Goal: Information Seeking & Learning: Learn about a topic

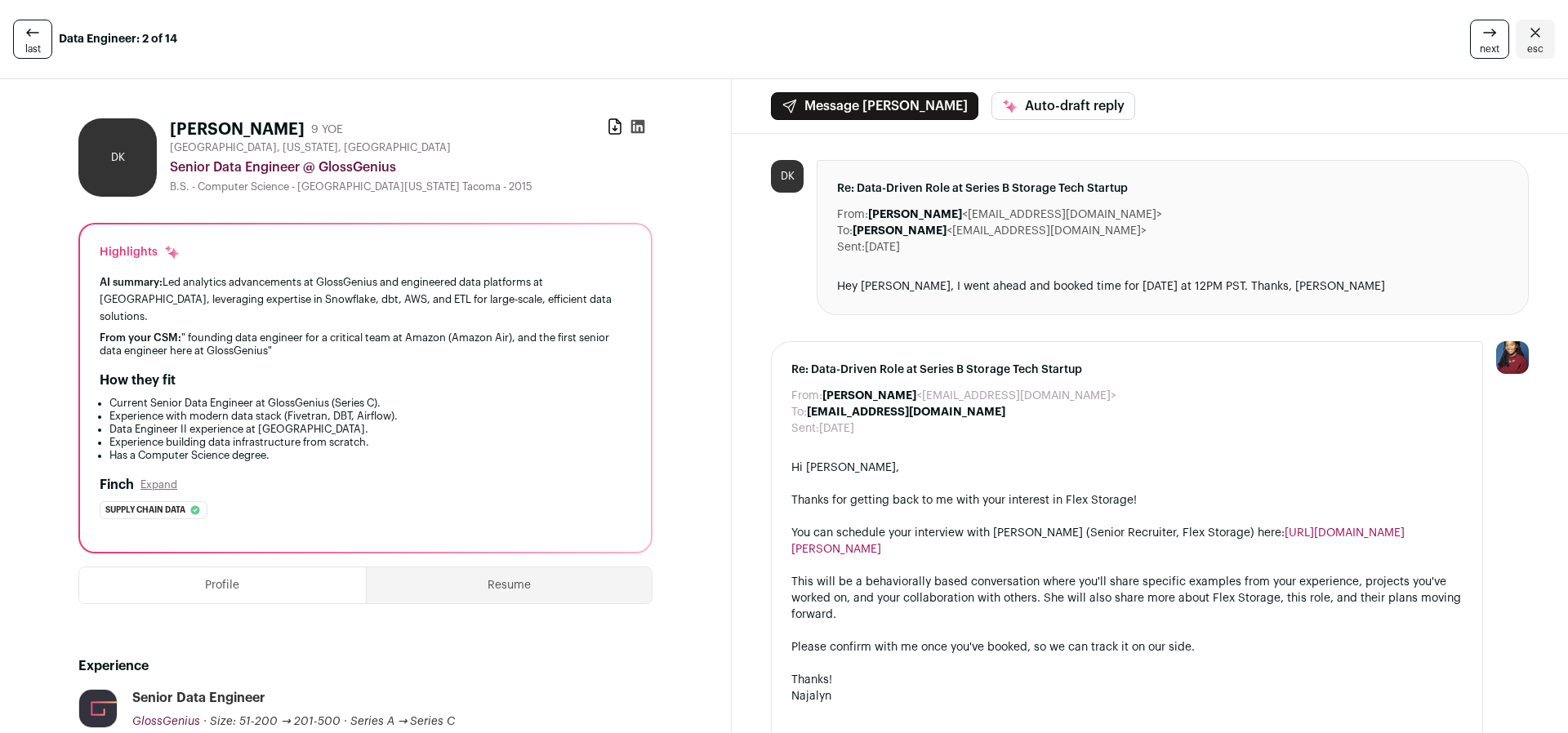
click at [35, 33] on icon at bounding box center [33, 32] width 12 height 7
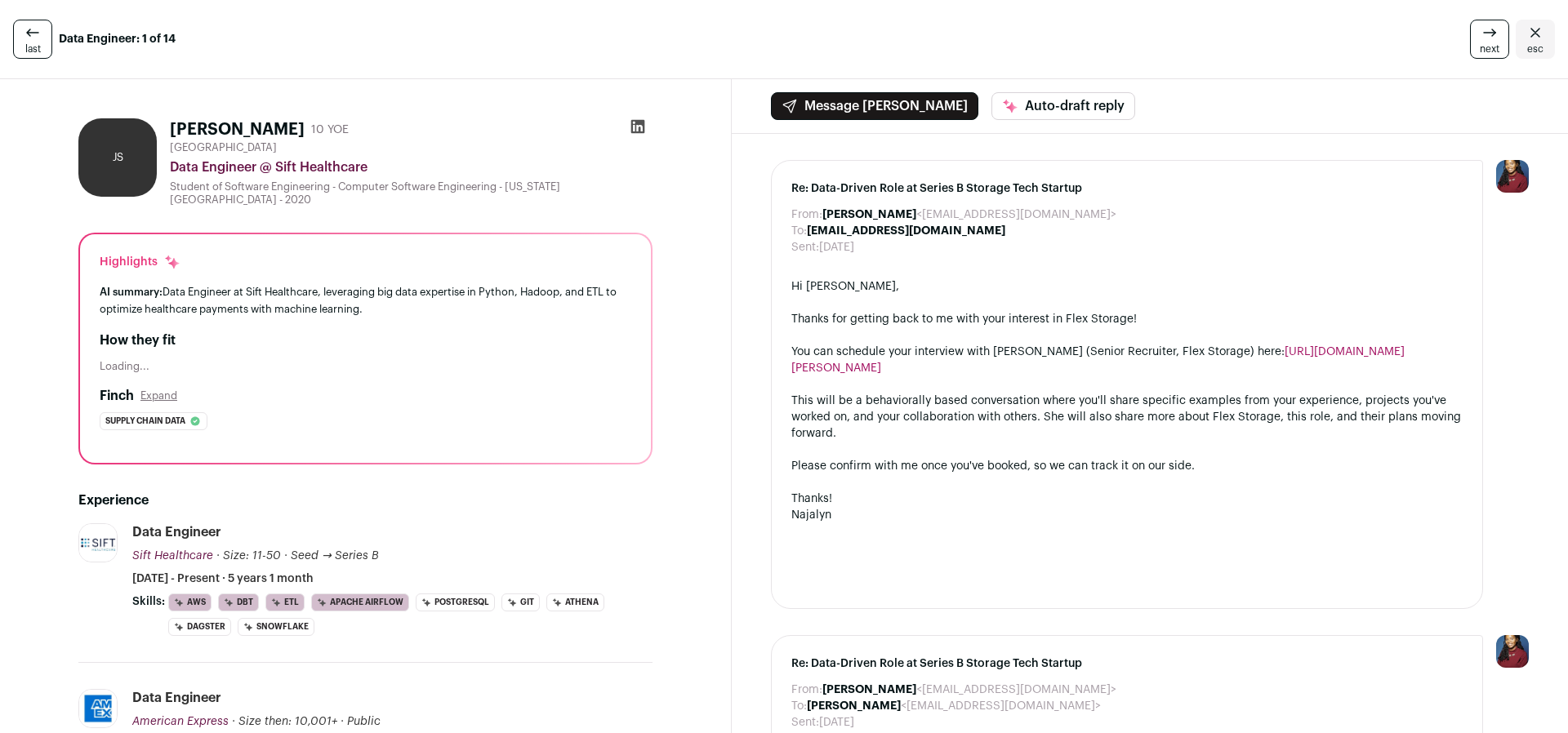
click at [1526, 39] on icon "Close" at bounding box center [1535, 33] width 19 height 19
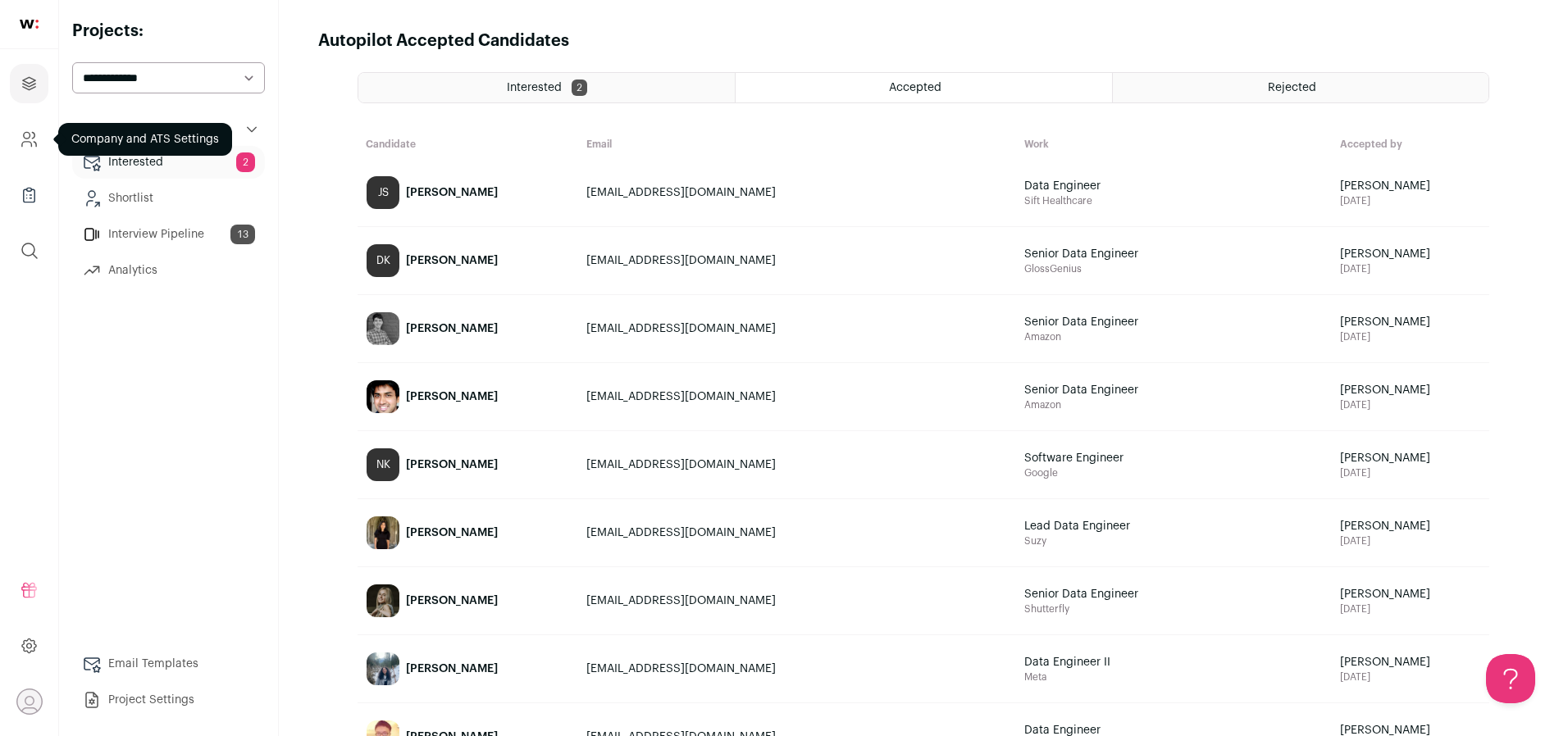
click at [27, 138] on icon "Company and ATS Settings" at bounding box center [28, 139] width 19 height 19
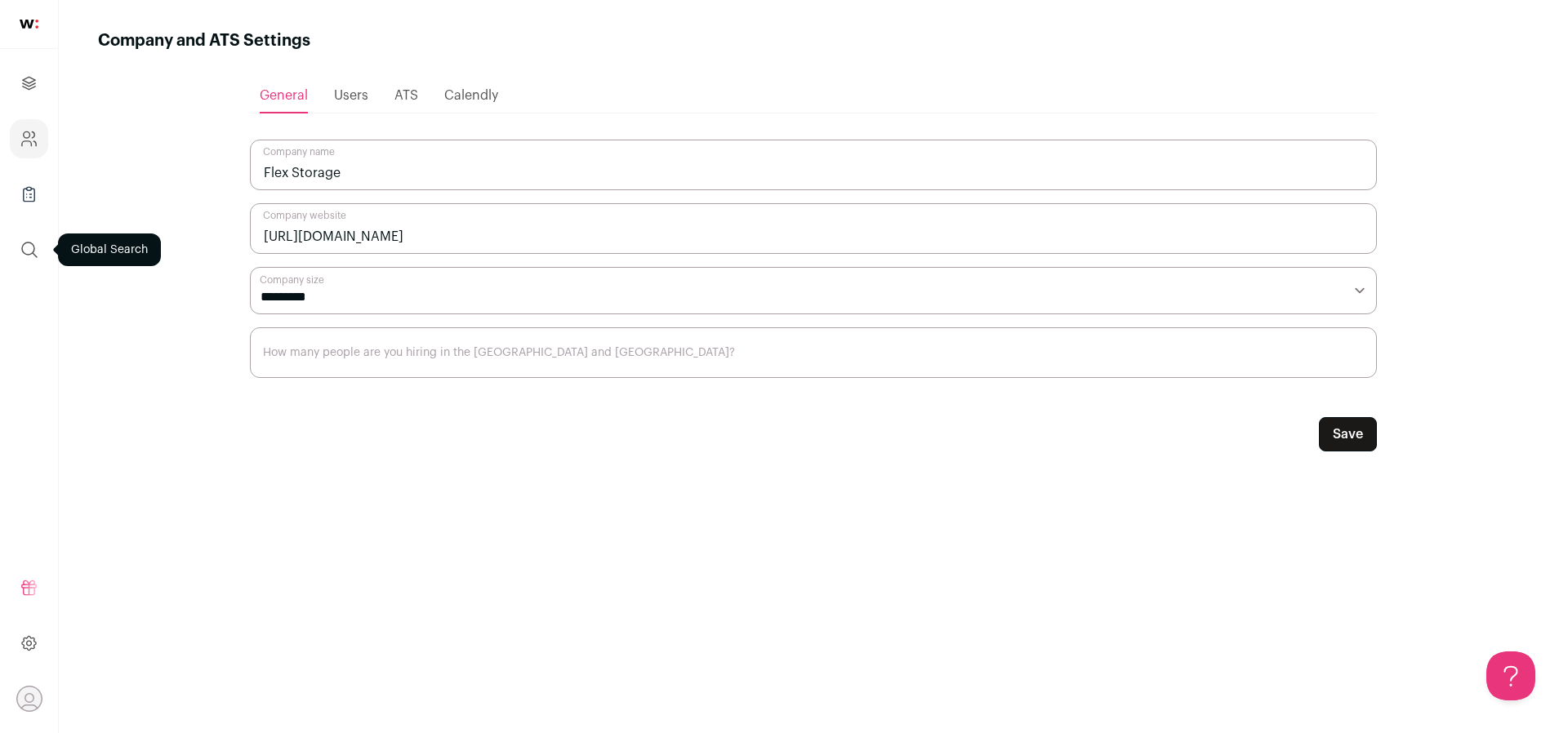
click at [25, 248] on icon "submit" at bounding box center [29, 249] width 19 height 19
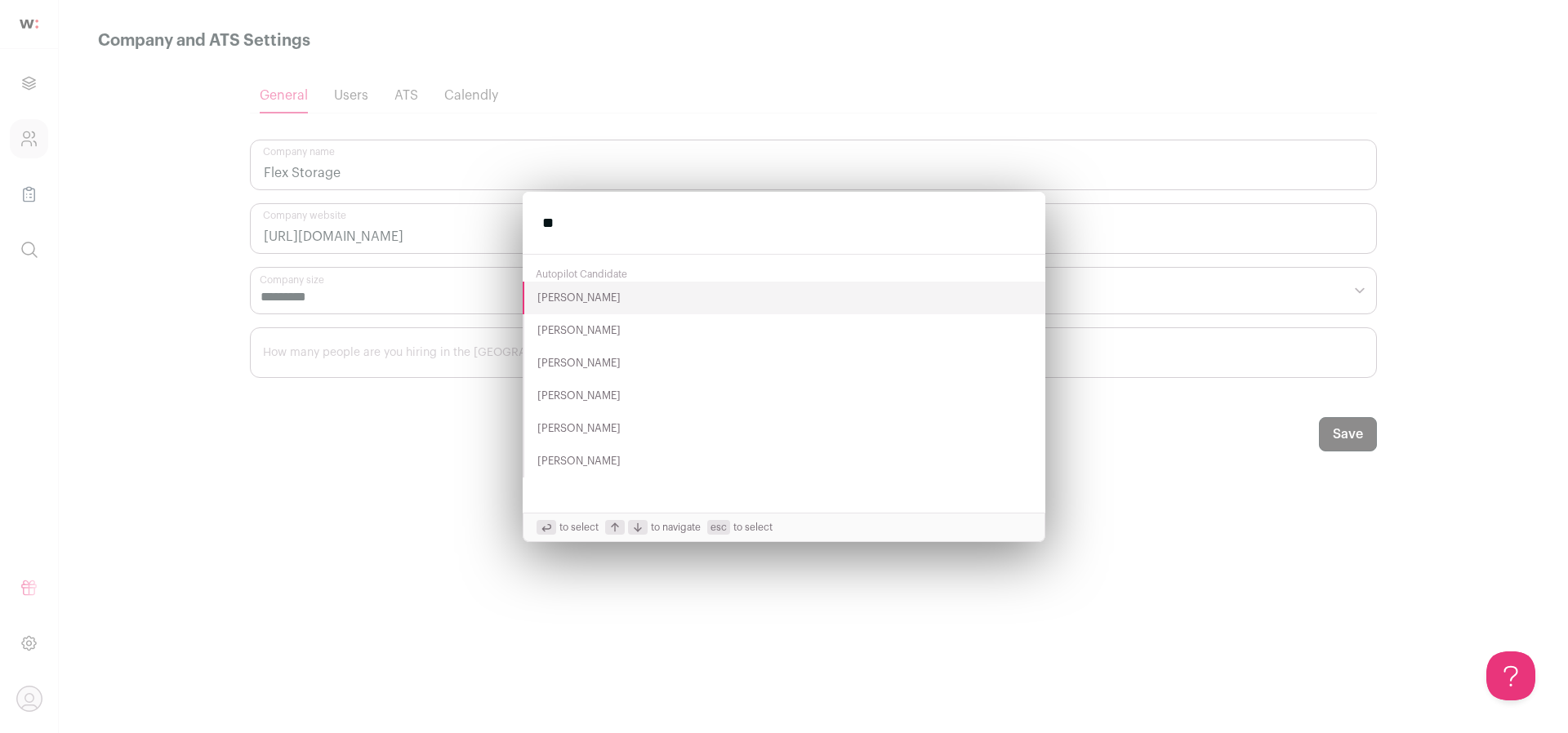
type input "**"
click at [595, 300] on button "[PERSON_NAME]" at bounding box center [783, 298] width 522 height 33
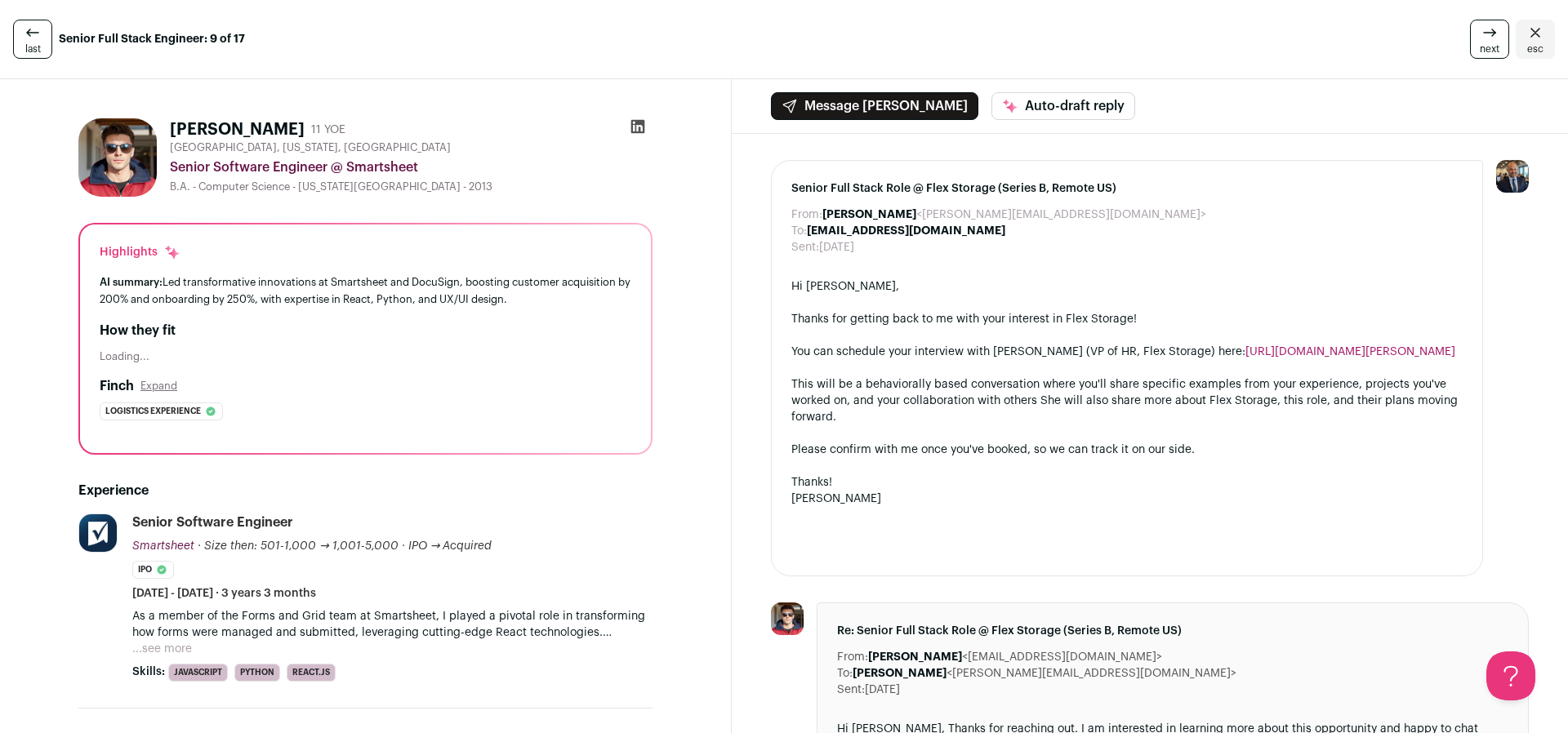
click at [638, 122] on icon at bounding box center [638, 127] width 14 height 14
click at [516, 168] on div "Senior Software Engineer @ Smartsheet" at bounding box center [411, 167] width 483 height 19
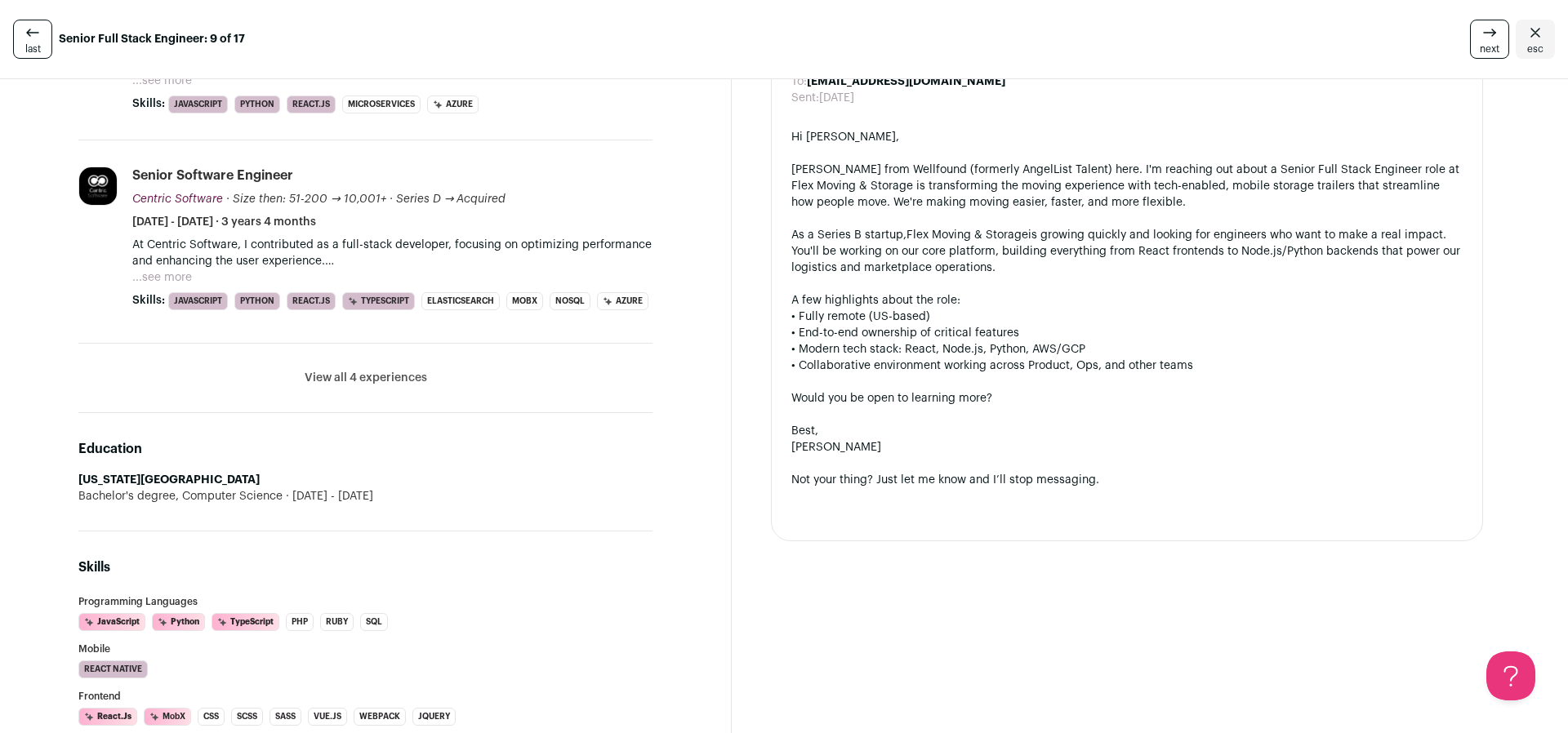
scroll to position [787, 0]
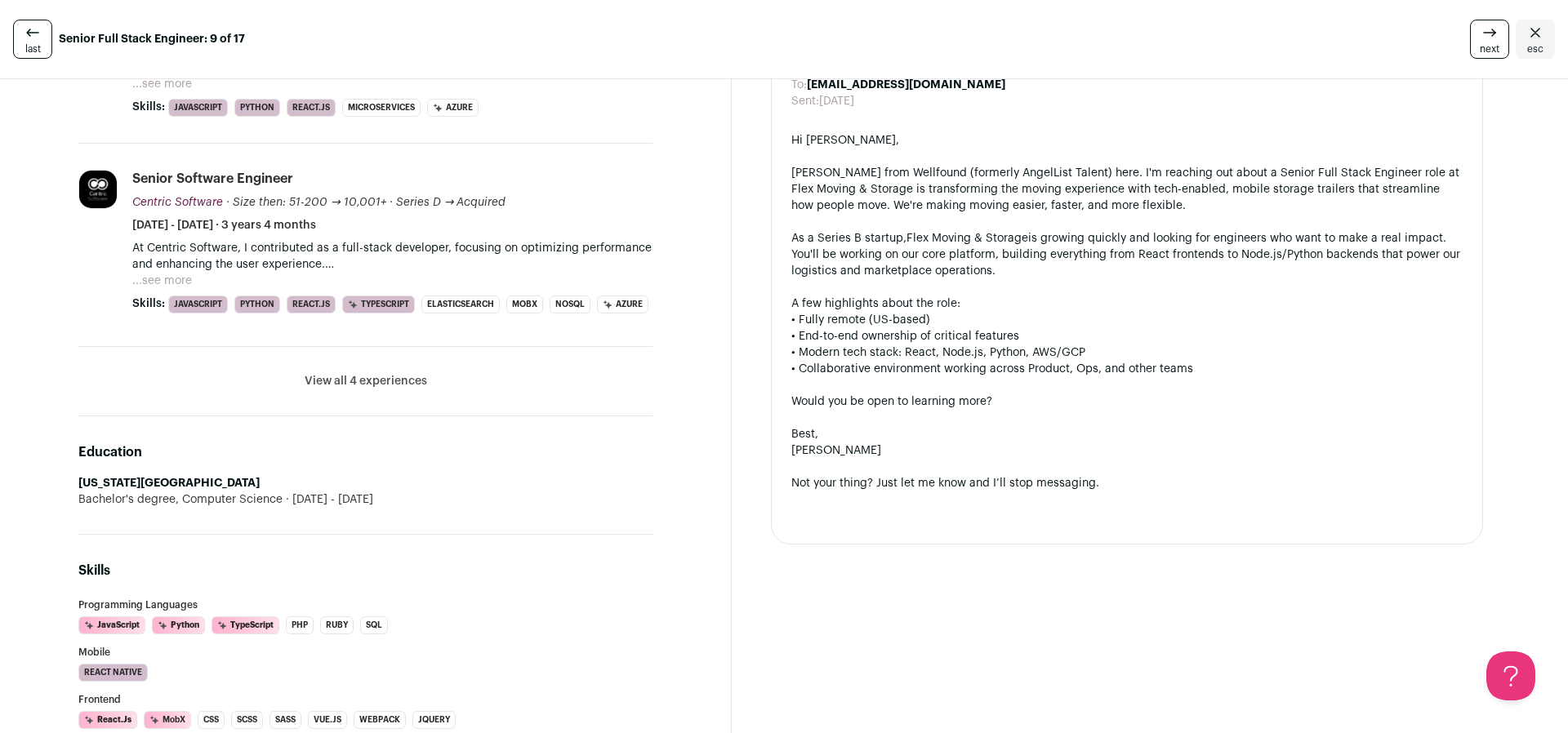
click at [366, 381] on button "View all 4 experiences" at bounding box center [366, 381] width 122 height 17
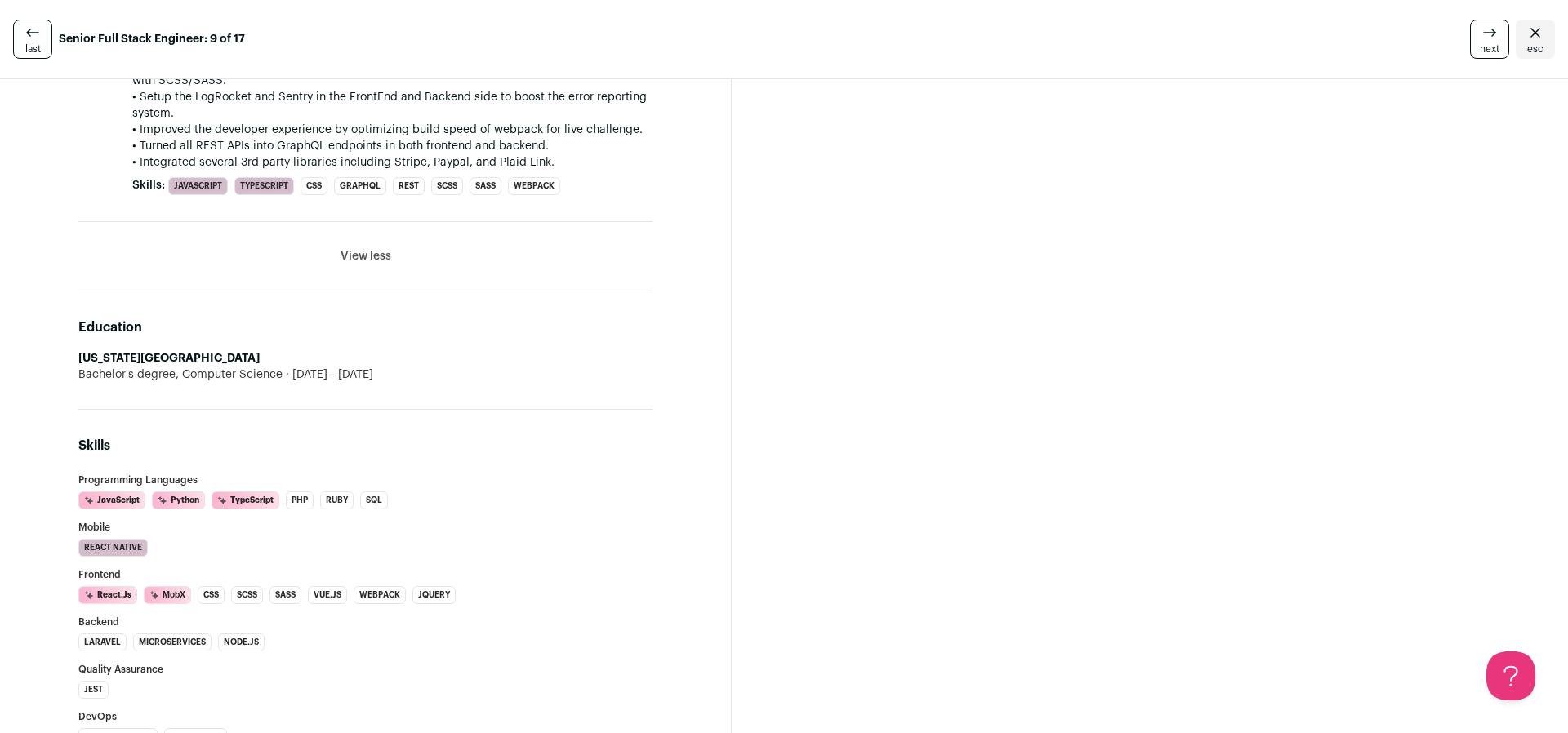
scroll to position [1299, 0]
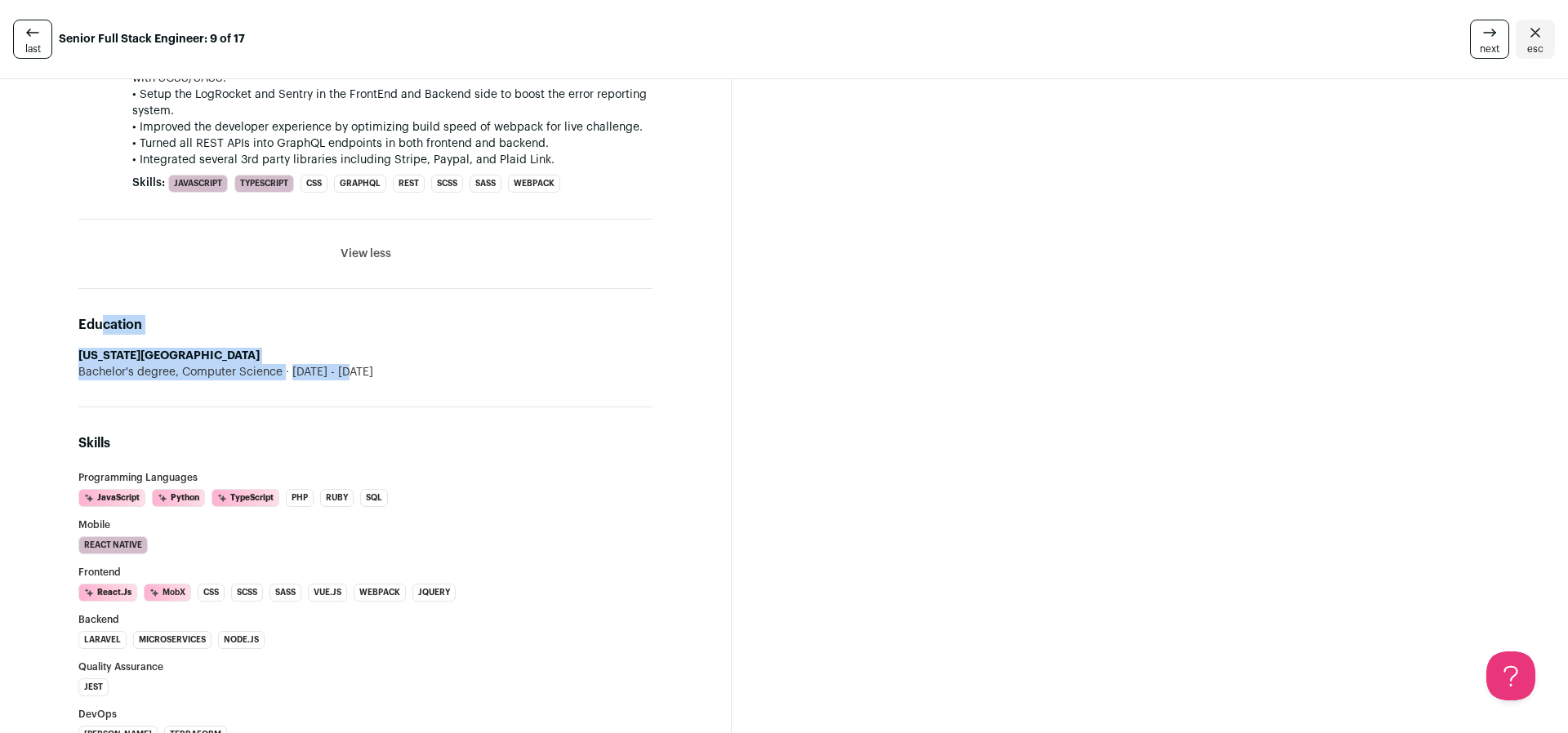
drag, startPoint x: 248, startPoint y: 360, endPoint x: 106, endPoint y: 326, distance: 146.0
click at [106, 326] on div "Education Florida State University Bachelor's degree, Computer Science 2009 - 2…" at bounding box center [366, 348] width 574 height 118
drag, startPoint x: 106, startPoint y: 326, endPoint x: 78, endPoint y: 324, distance: 28.1
click at [98, 326] on h2 "Education" at bounding box center [366, 325] width 574 height 19
drag, startPoint x: 91, startPoint y: 323, endPoint x: 418, endPoint y: 384, distance: 332.6
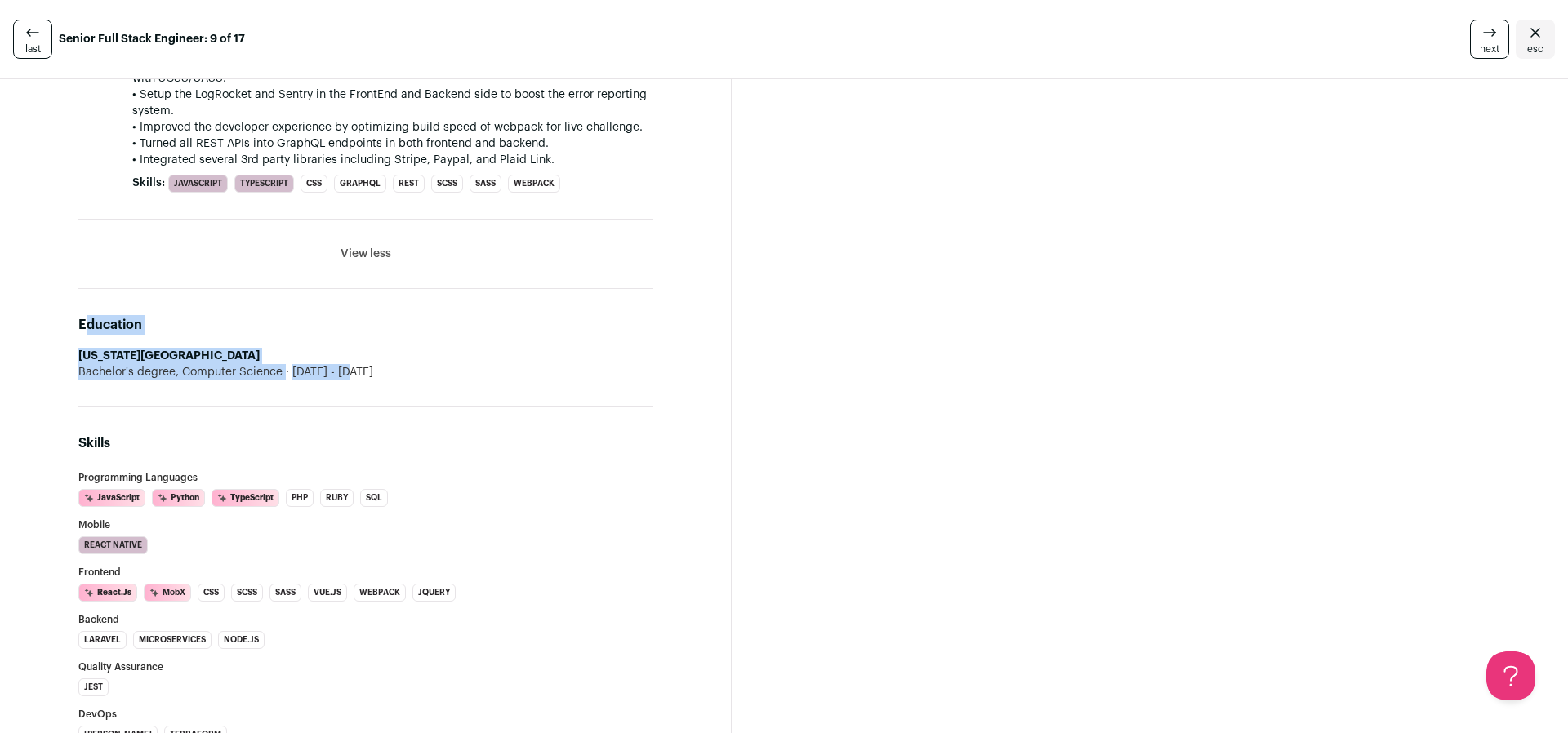
click at [418, 384] on div "Education Florida State University Bachelor's degree, Computer Science 2009 - 2…" at bounding box center [366, 348] width 574 height 118
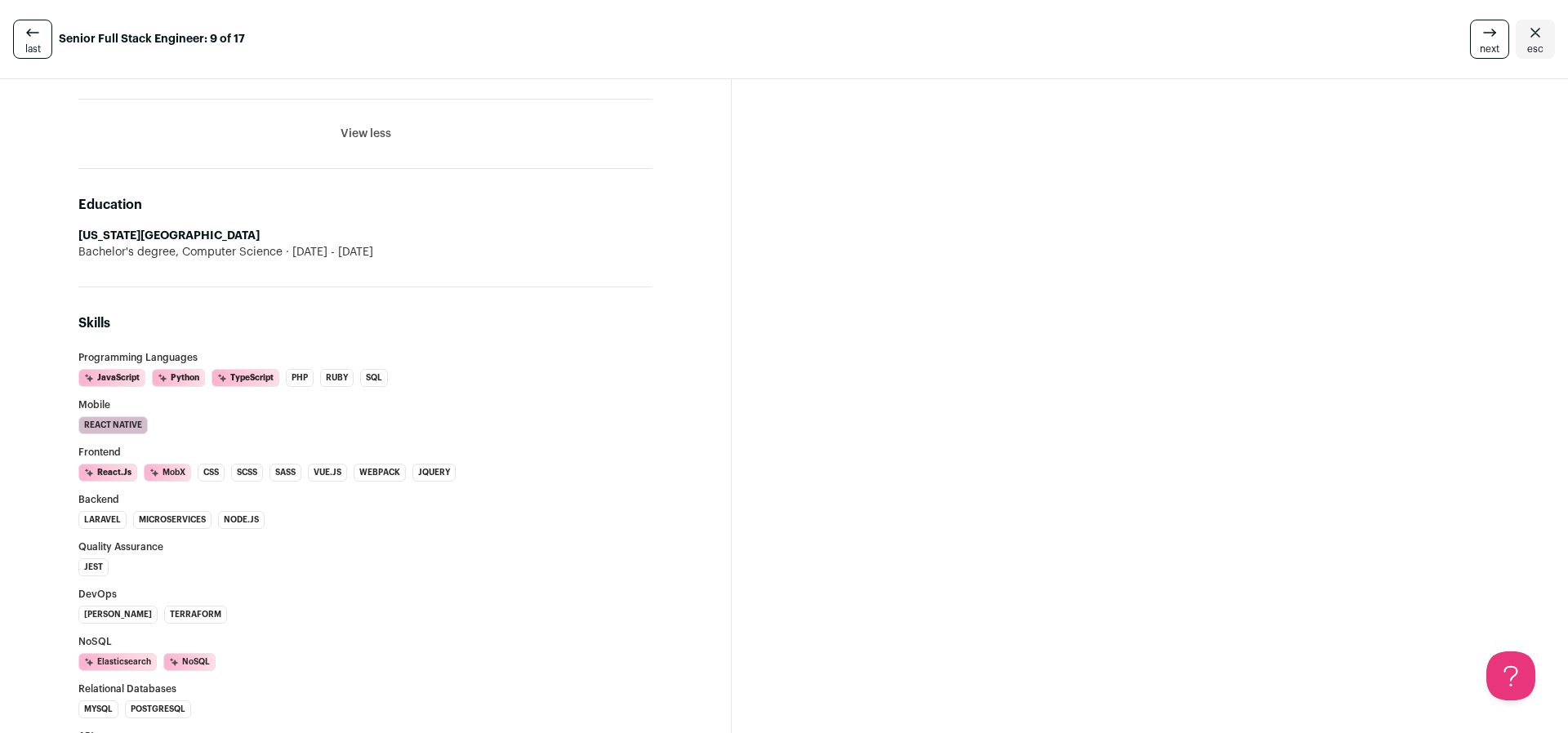
scroll to position [1392, 0]
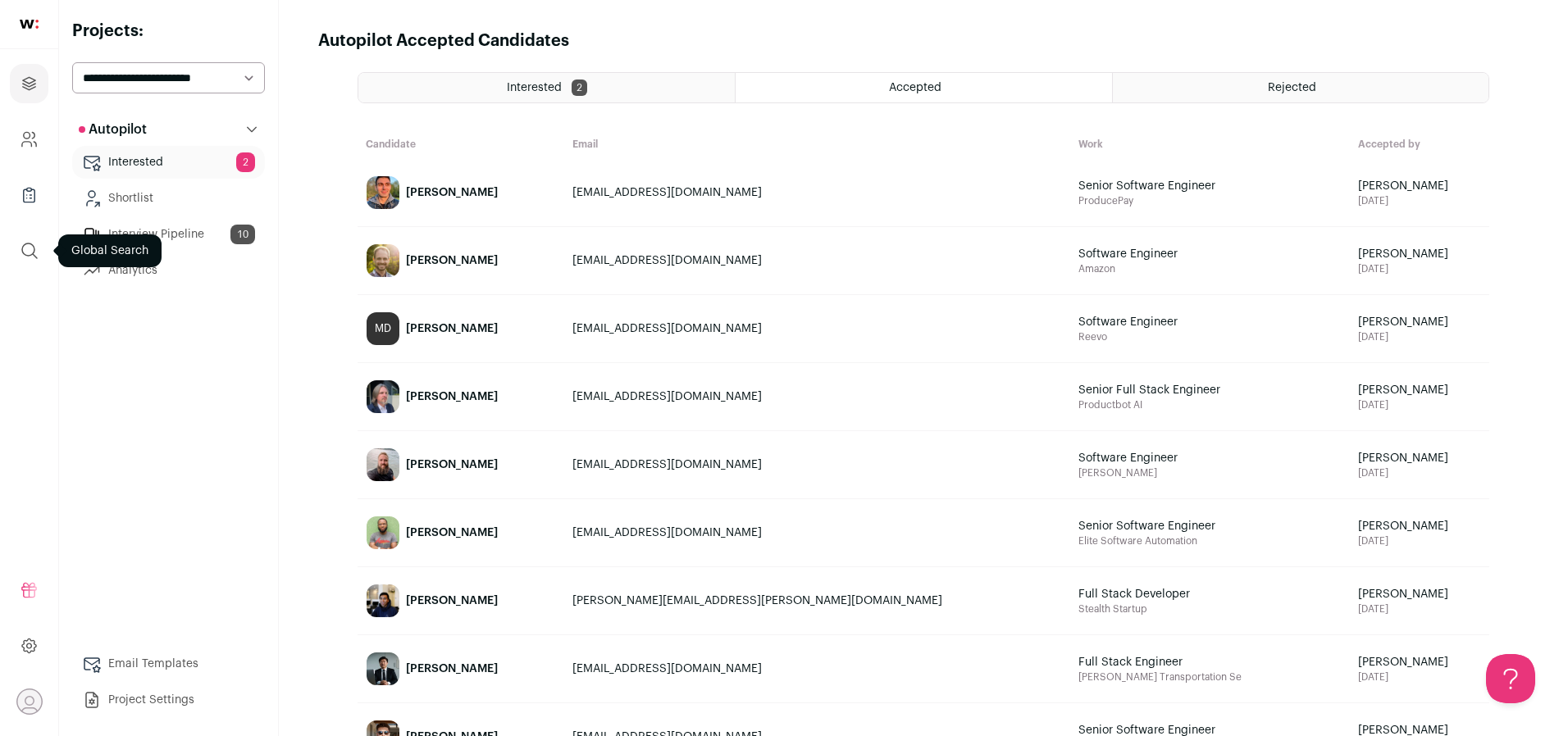
click at [29, 241] on icon "submit" at bounding box center [29, 250] width 19 height 19
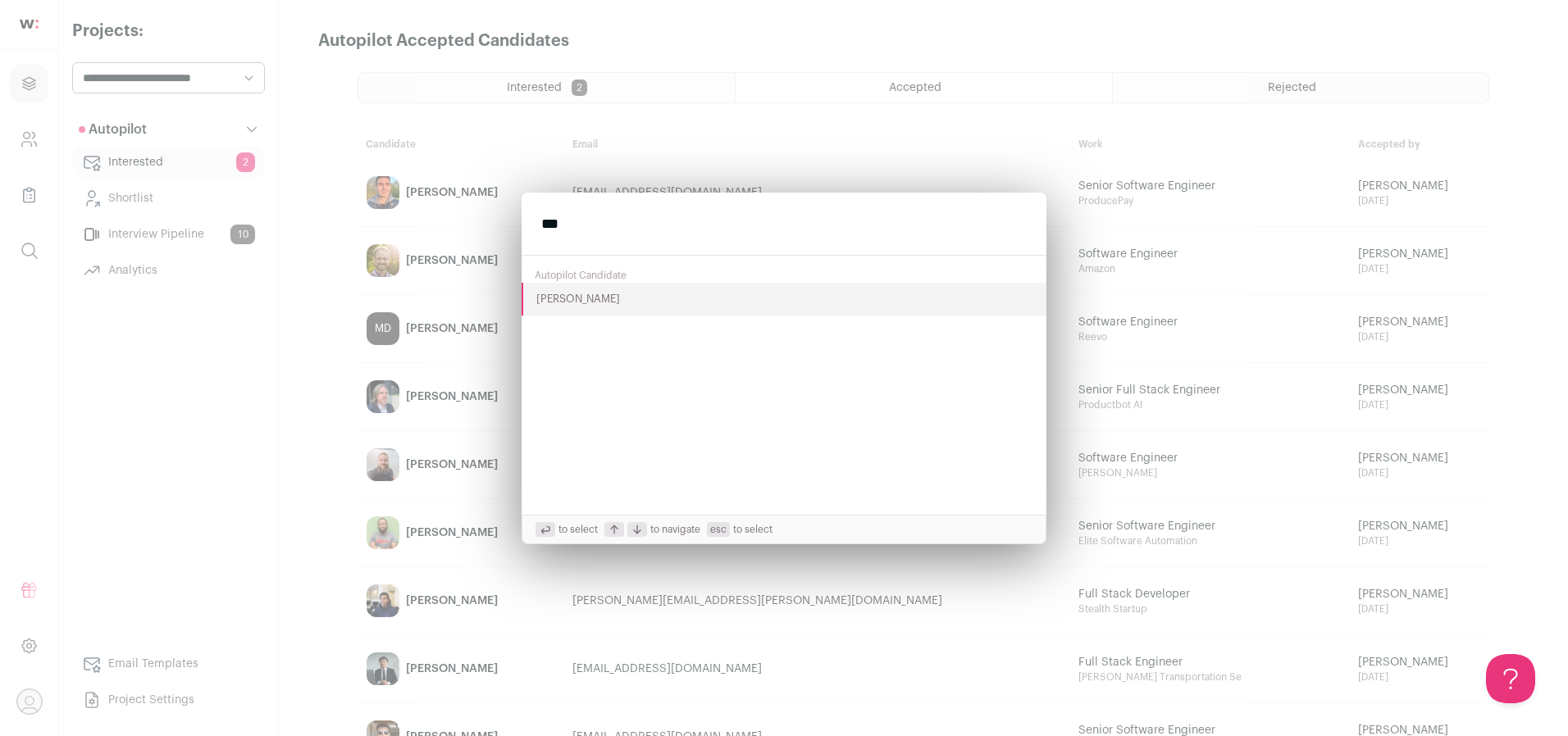
type input "***"
click at [570, 303] on button "[PERSON_NAME]" at bounding box center [783, 299] width 525 height 33
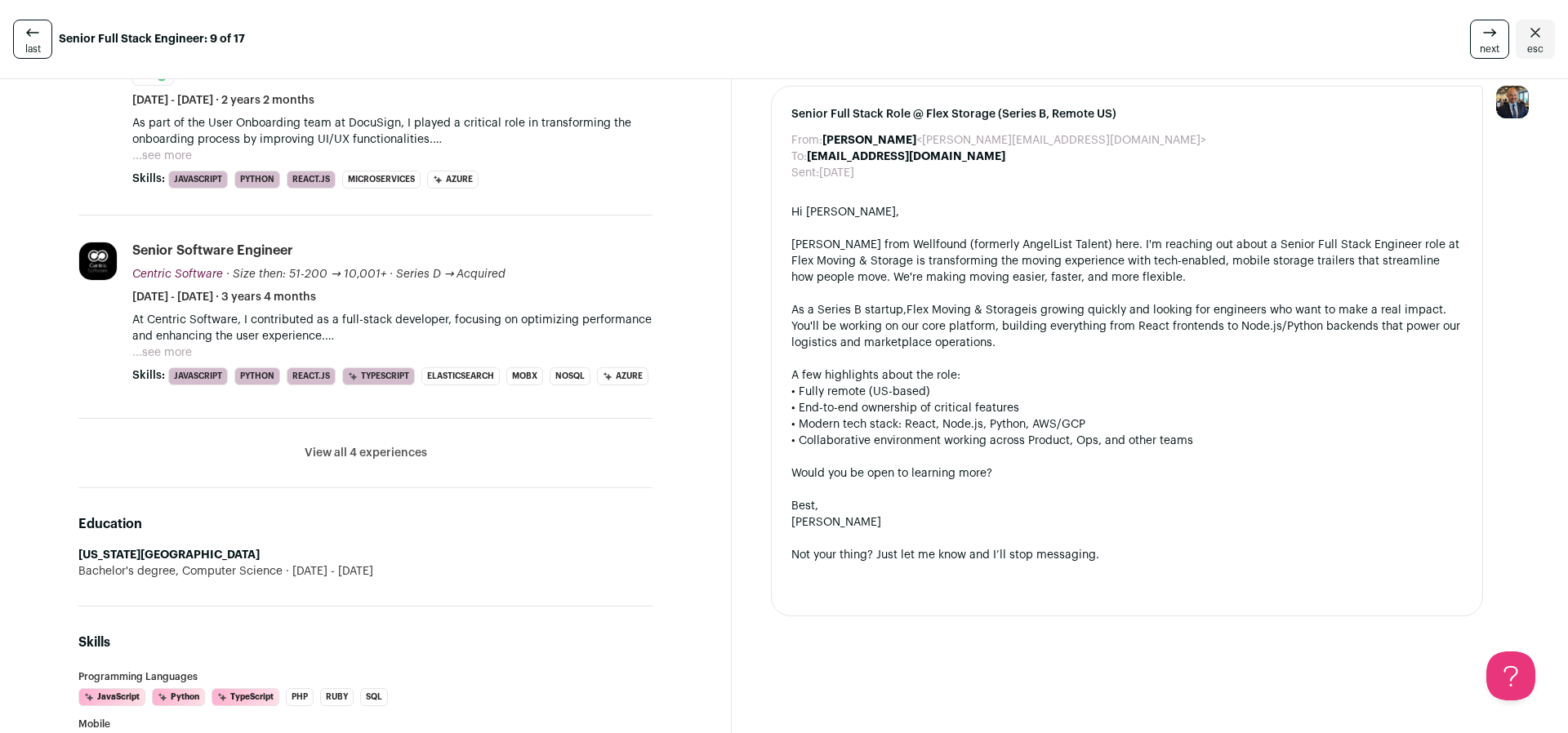
scroll to position [774, 0]
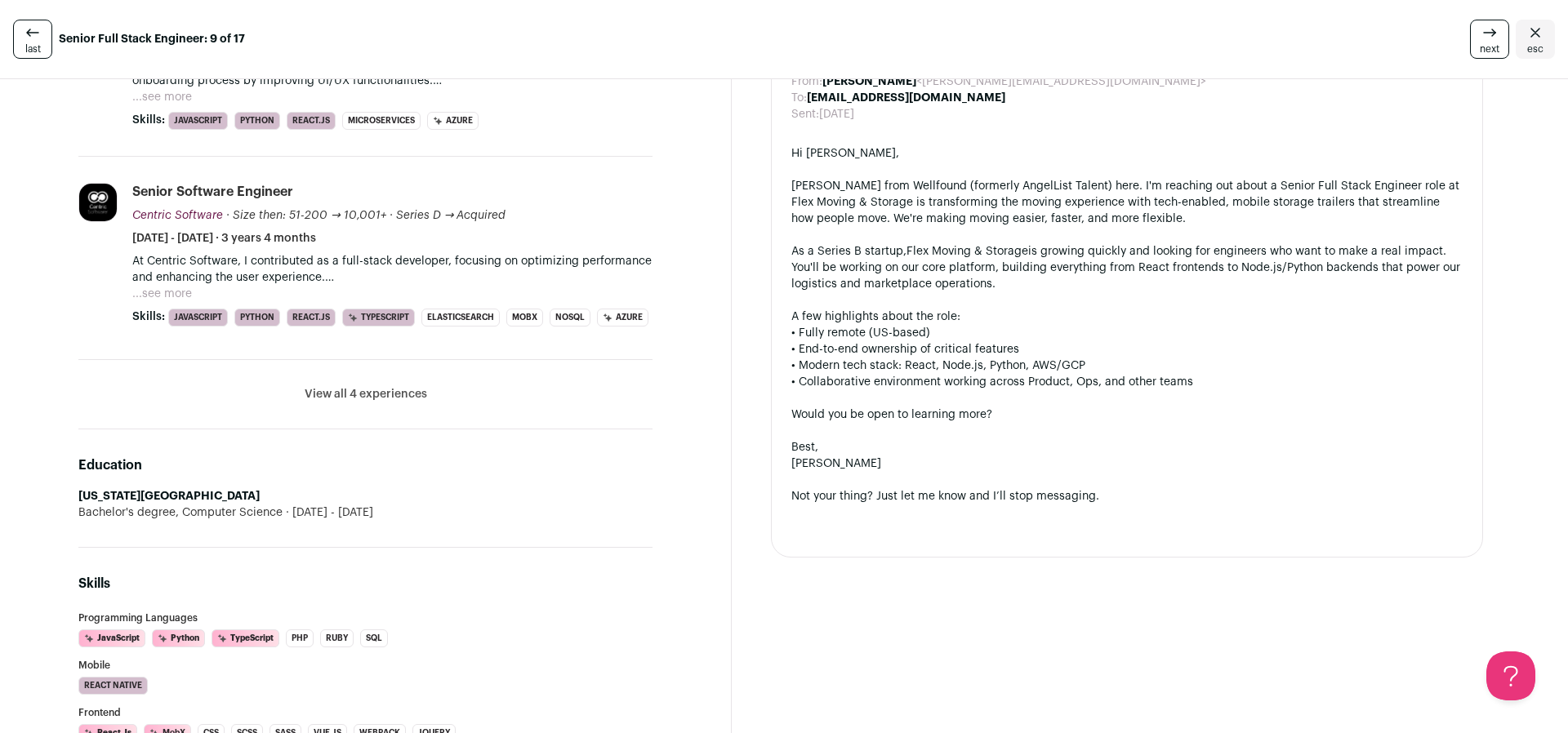
click at [339, 402] on button "View all 4 experiences" at bounding box center [366, 394] width 122 height 17
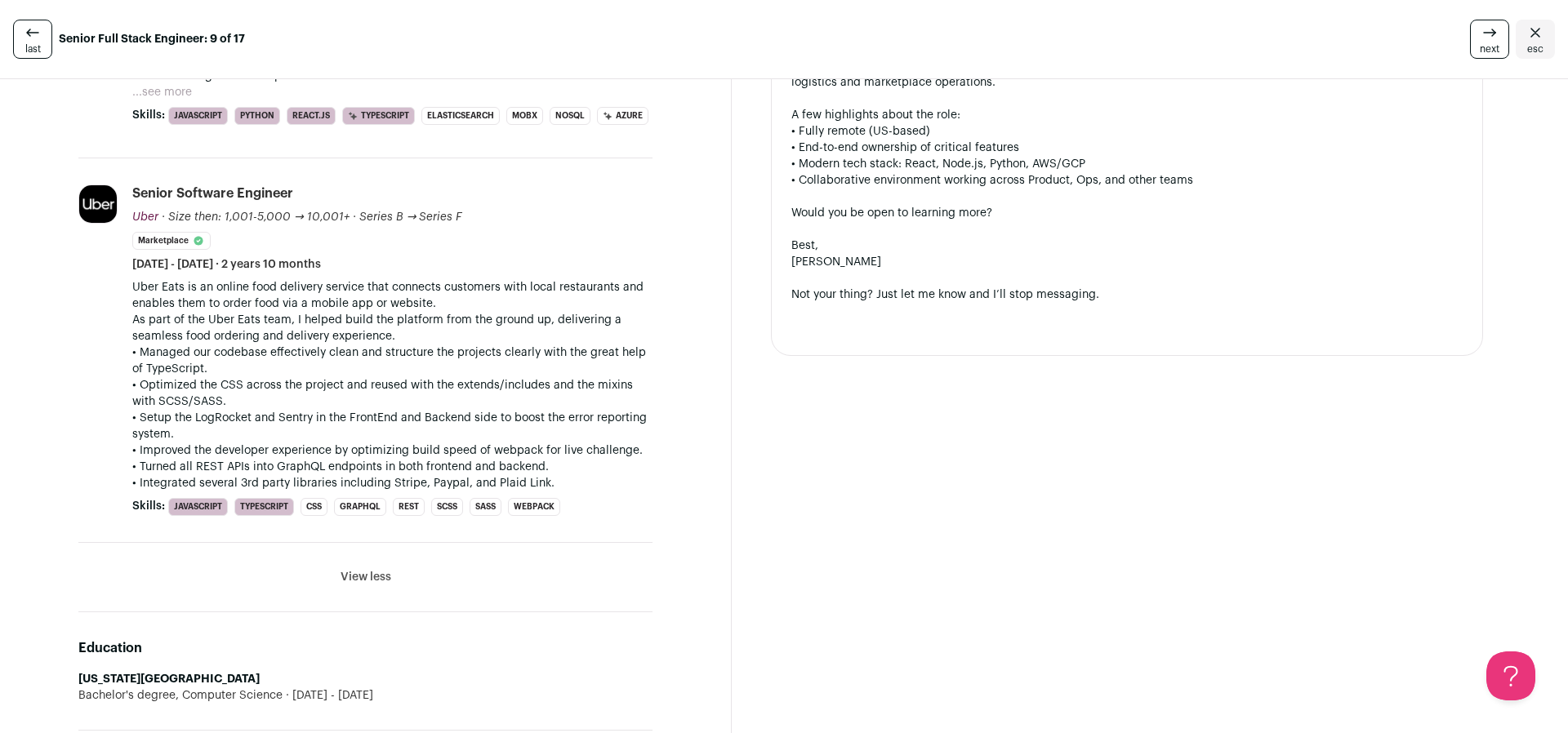
scroll to position [921, 0]
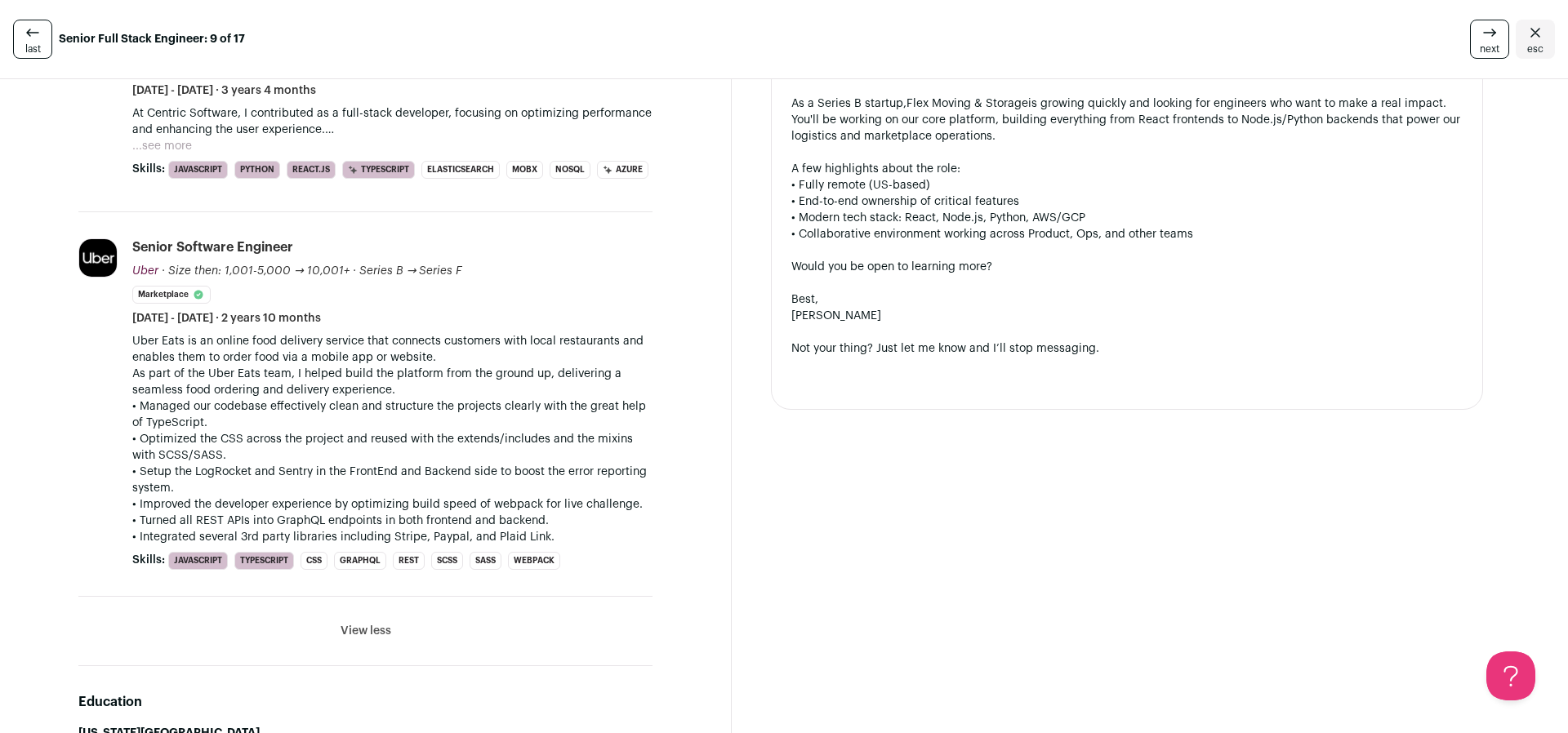
click at [40, 49] on span "last" at bounding box center [33, 48] width 16 height 13
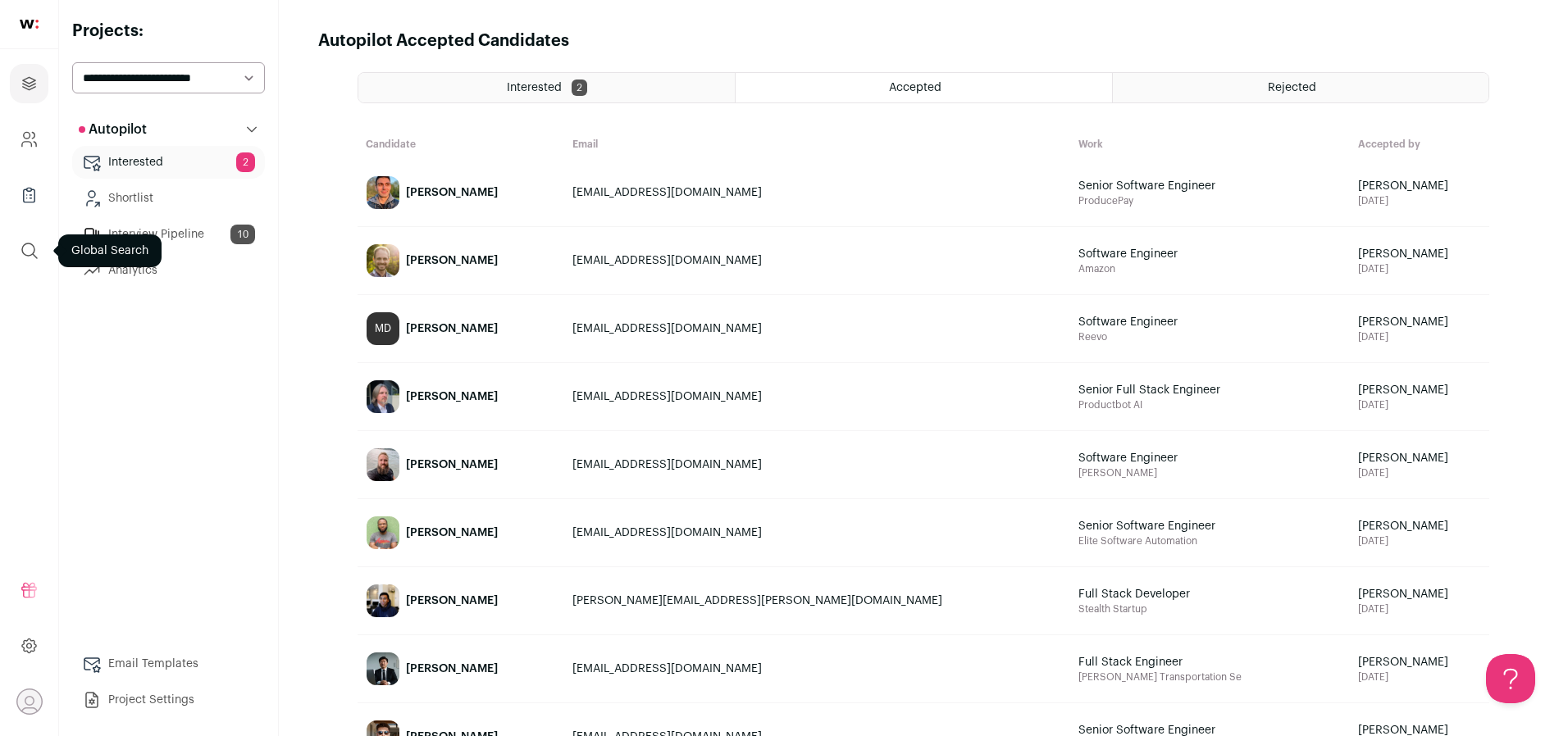
click at [33, 234] on button "submit" at bounding box center [29, 250] width 39 height 39
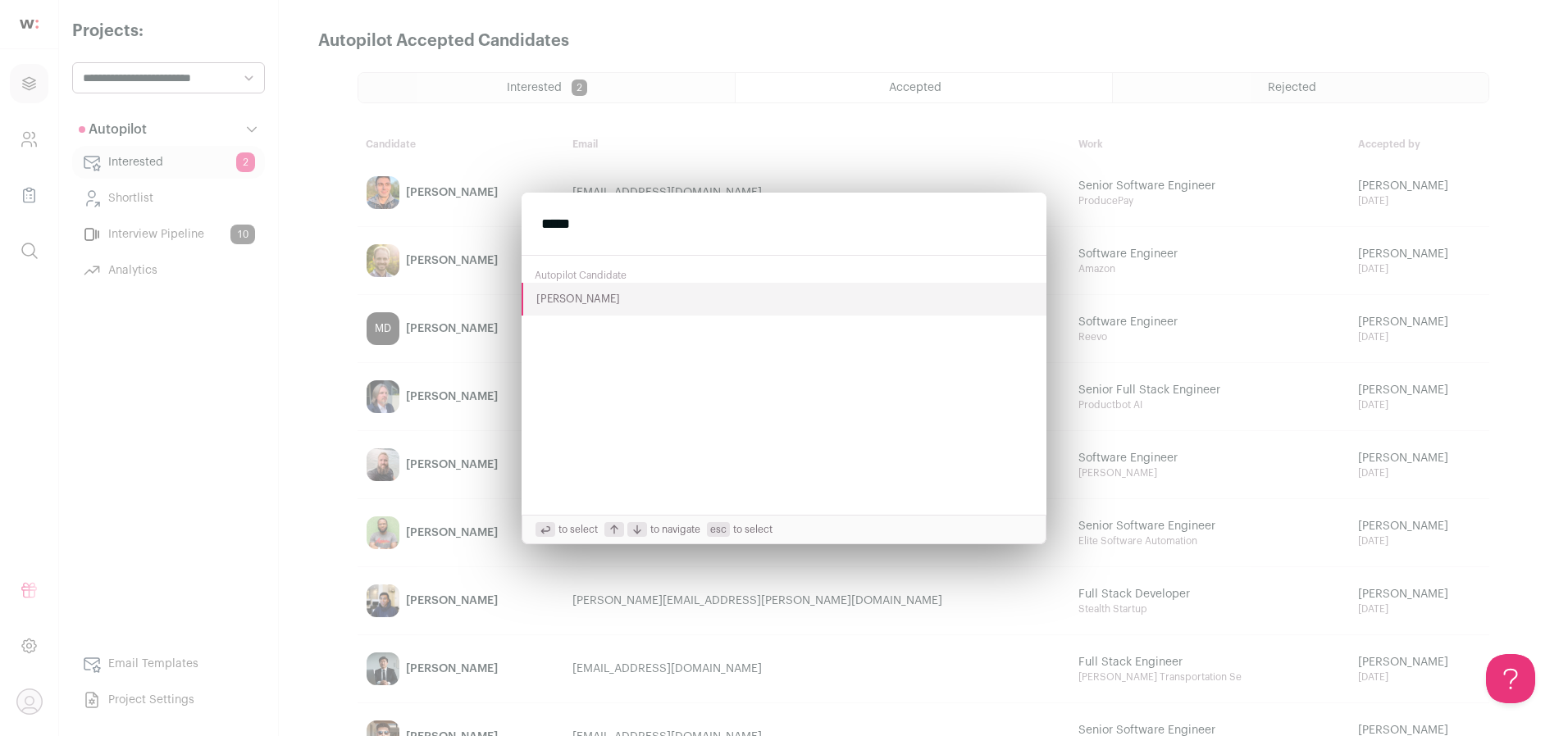
type input "*****"
click at [587, 298] on button "[PERSON_NAME]" at bounding box center [783, 299] width 525 height 33
